Goal: Book appointment/travel/reservation

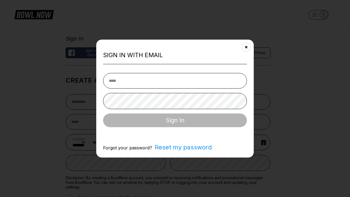
select select "**"
type input "**********"
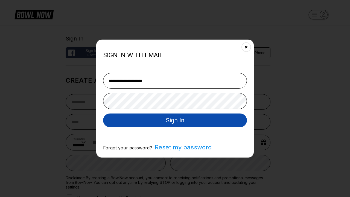
click at [175, 121] on button "Sign In" at bounding box center [175, 120] width 144 height 14
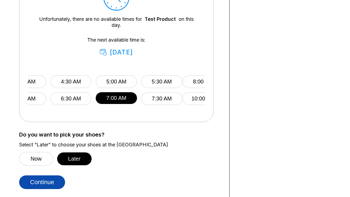
click at [42, 182] on button "Continue" at bounding box center [42, 182] width 46 height 14
